Goal: Information Seeking & Learning: Learn about a topic

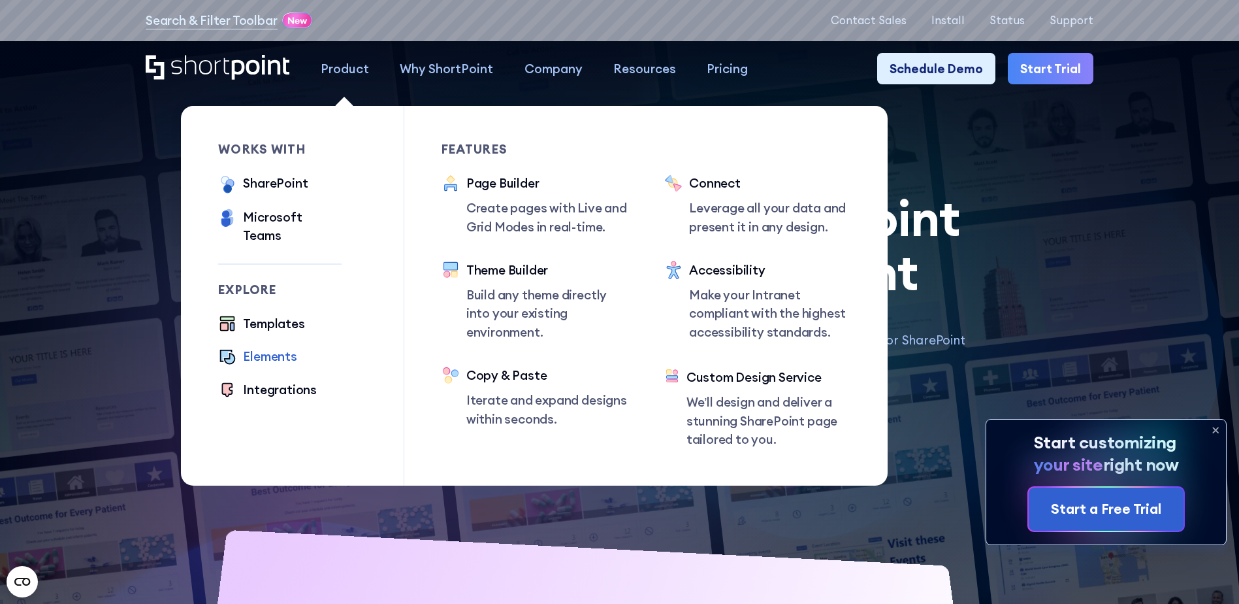
click at [244, 347] on div "Elements" at bounding box center [270, 356] width 54 height 18
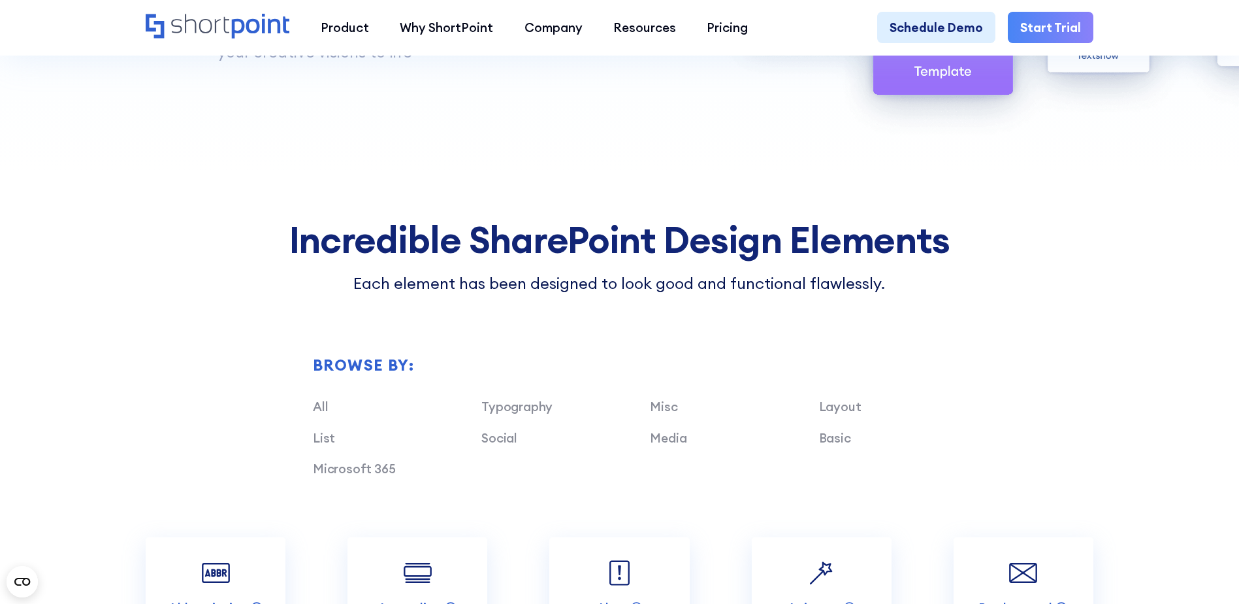
scroll to position [1306, 0]
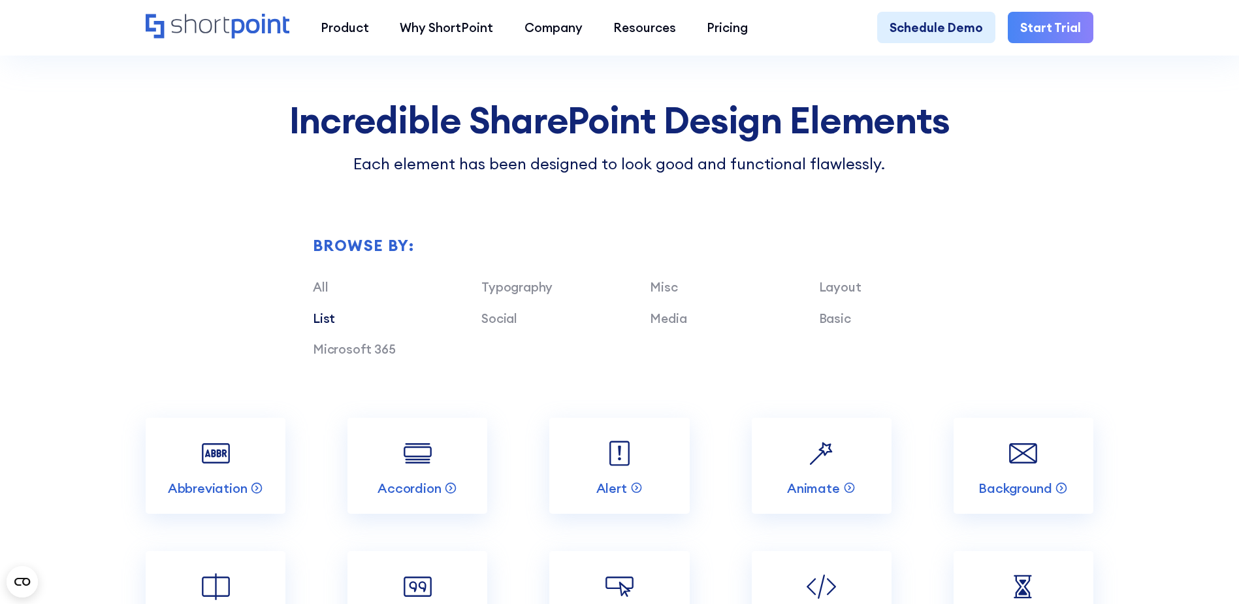
click at [321, 326] on link "List" at bounding box center [324, 318] width 22 height 16
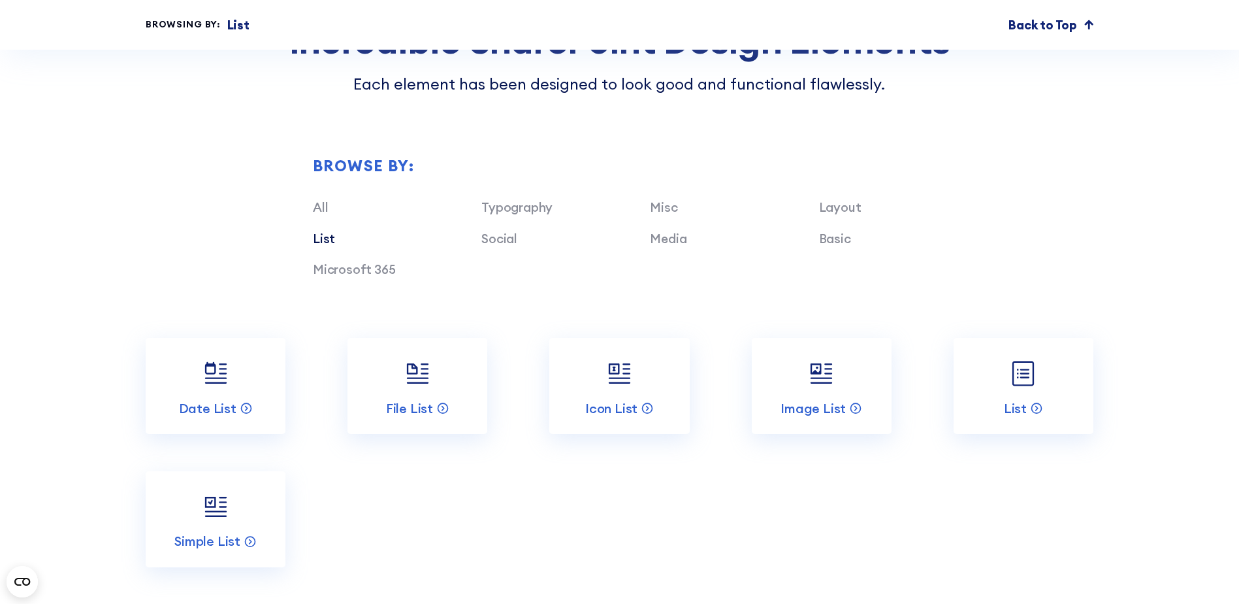
scroll to position [1568, 0]
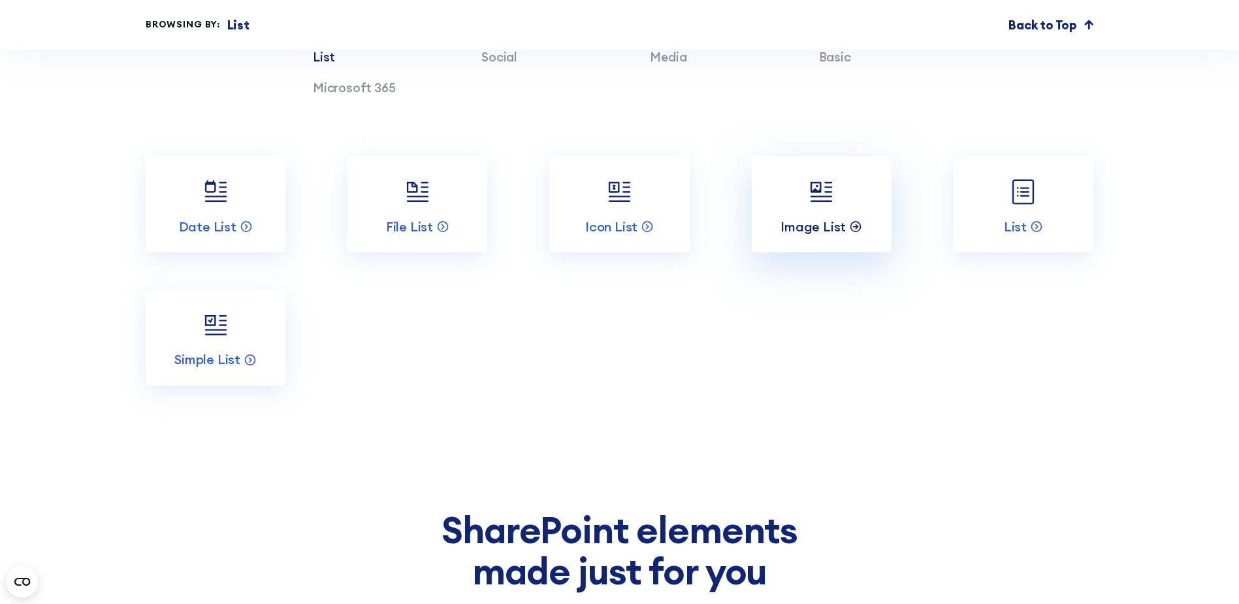
click at [827, 235] on p "Image List" at bounding box center [813, 226] width 65 height 17
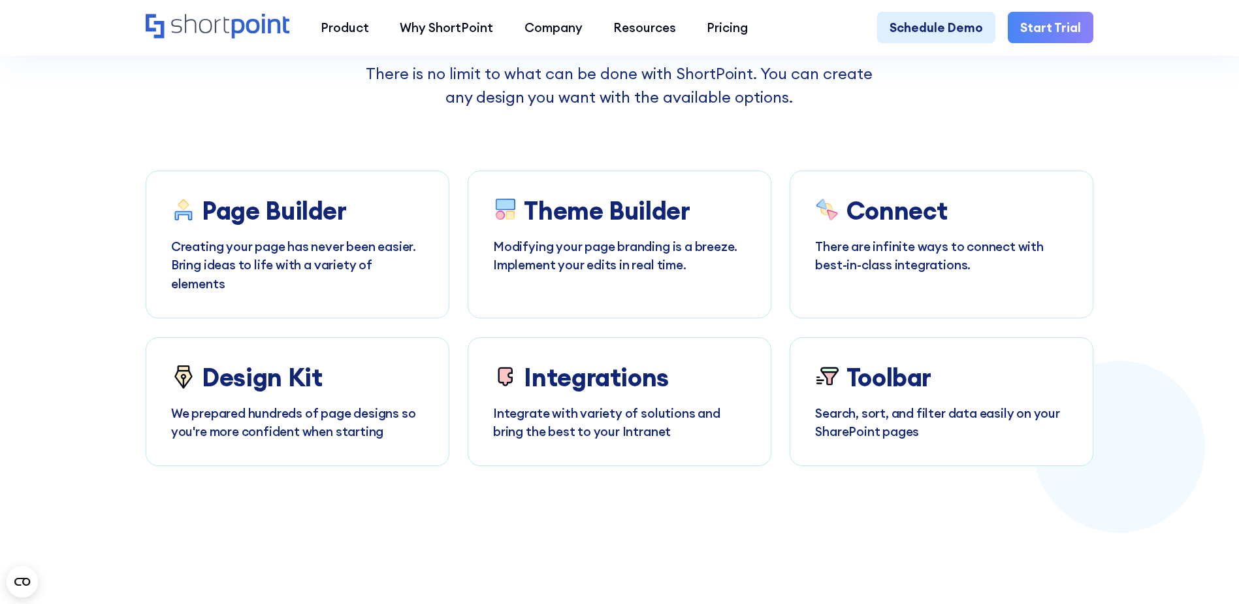
scroll to position [3004, 0]
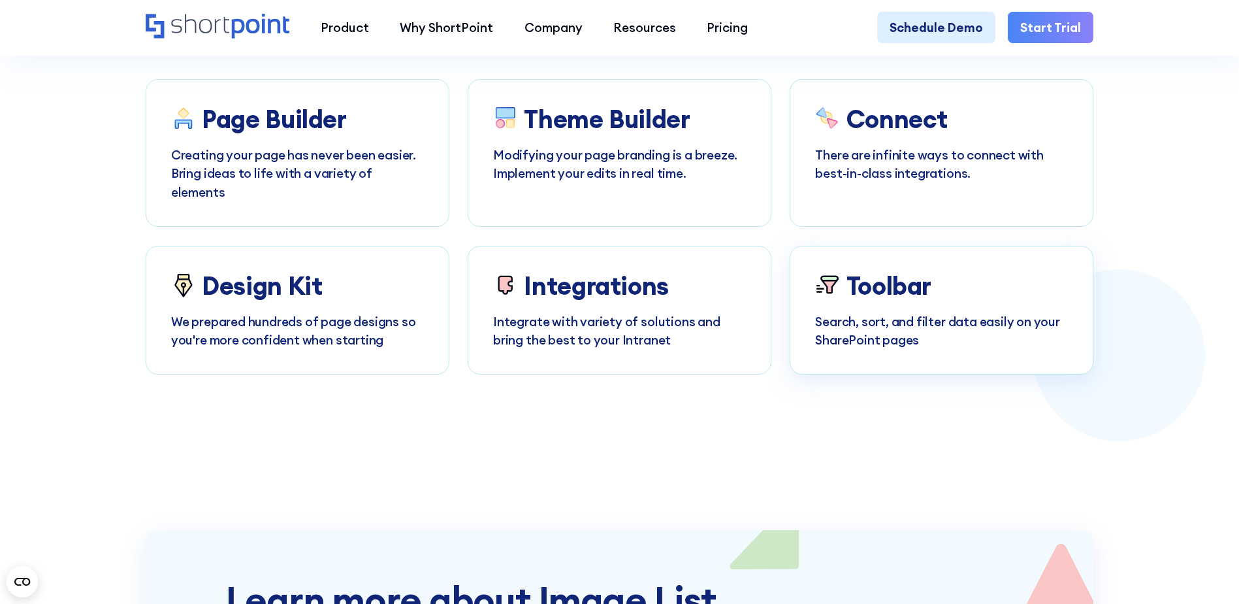
click at [870, 299] on h3 "Toolbar" at bounding box center [888, 285] width 85 height 29
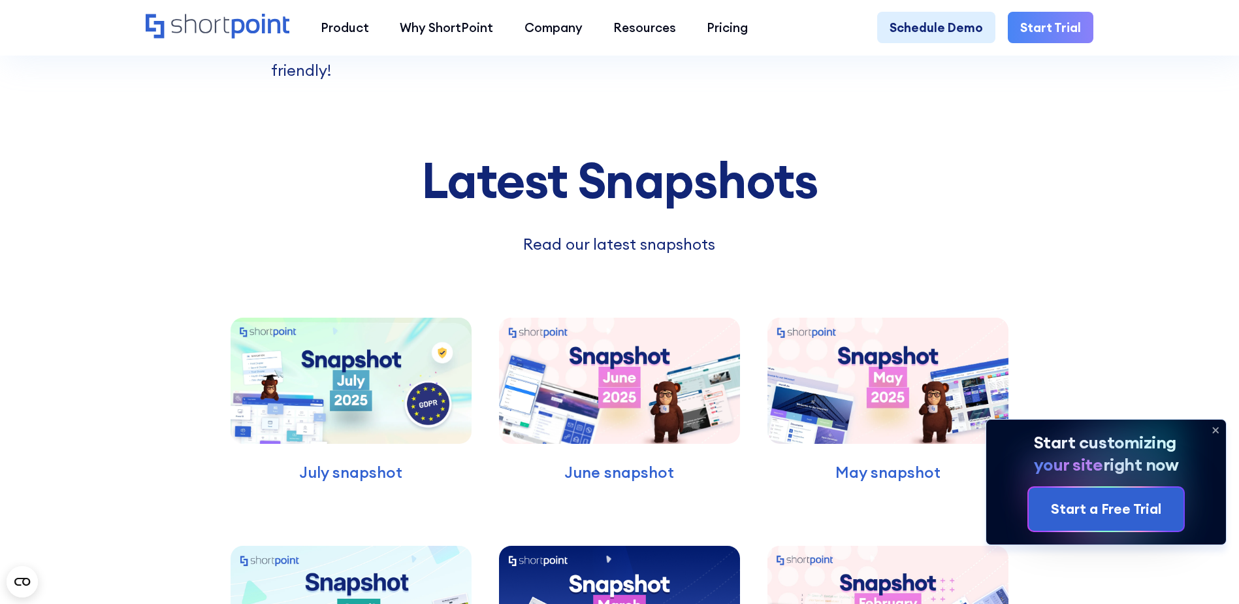
scroll to position [4376, 0]
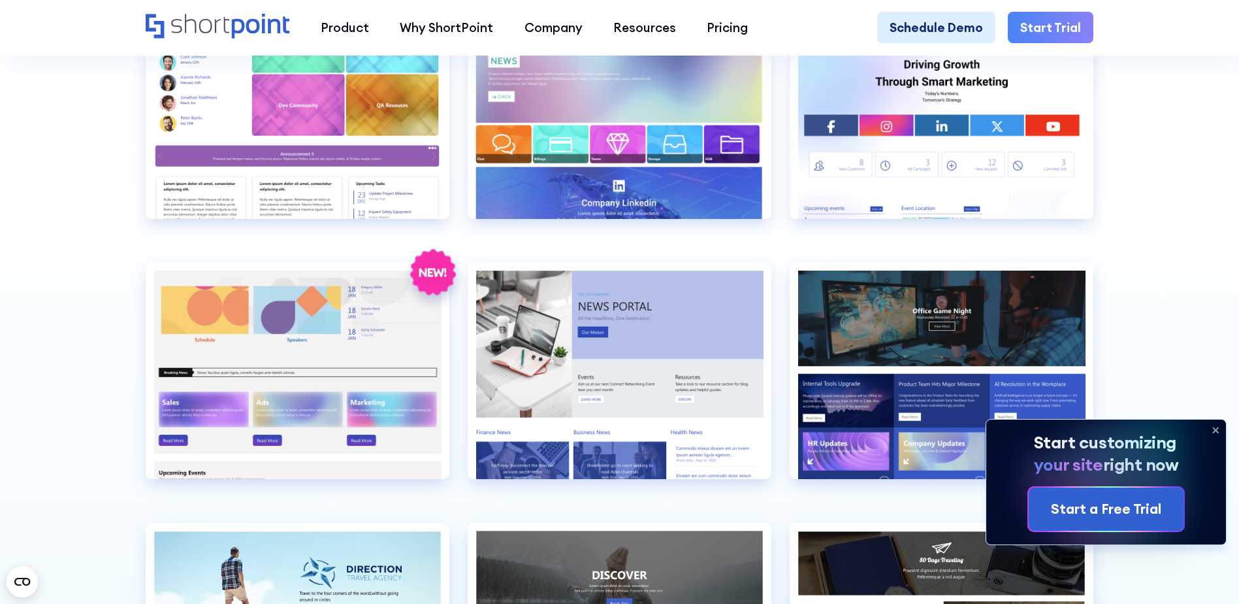
scroll to position [3723, 0]
